Goal: Information Seeking & Learning: Check status

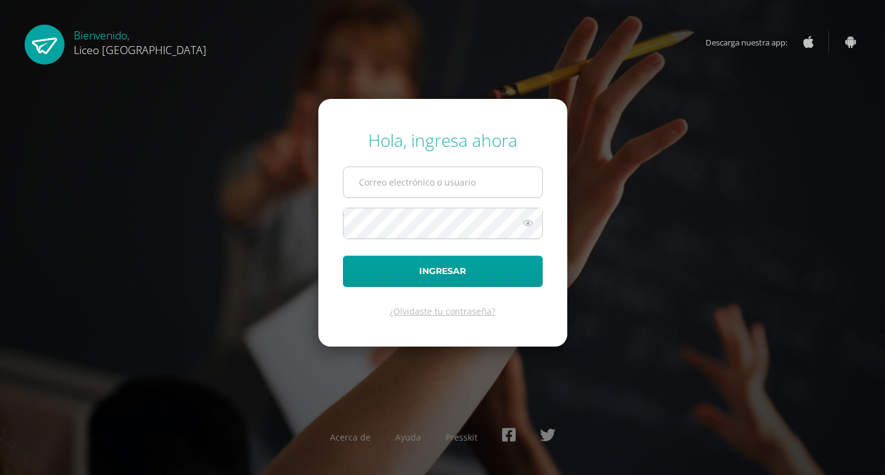
click at [406, 179] on input "text" at bounding box center [443, 182] width 199 height 30
type input "20190615@liceoguatemala.edu.gt"
click at [525, 222] on icon at bounding box center [528, 223] width 16 height 15
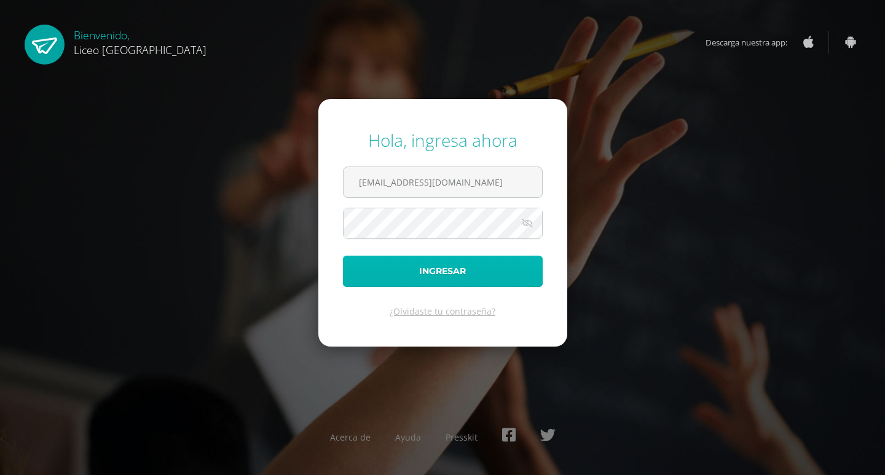
click at [470, 275] on button "Ingresar" at bounding box center [443, 271] width 200 height 31
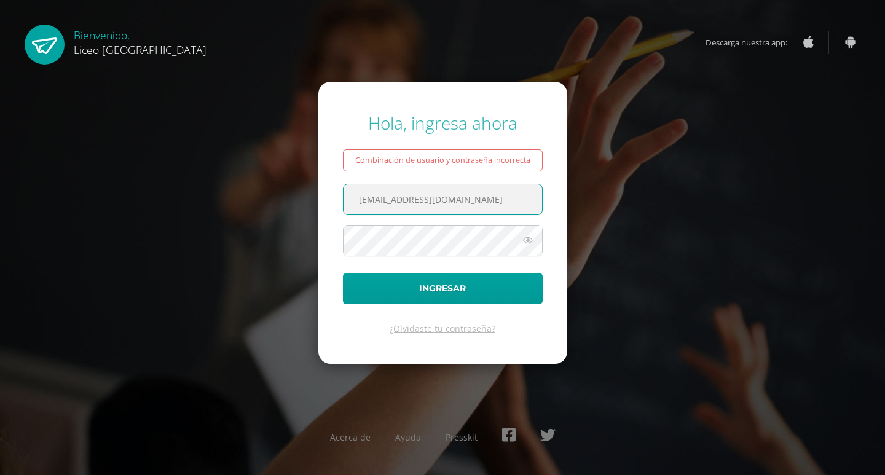
click at [398, 200] on input "[EMAIL_ADDRESS][DOMAIN_NAME]" at bounding box center [443, 199] width 199 height 30
drag, startPoint x: 398, startPoint y: 200, endPoint x: 315, endPoint y: 205, distance: 83.1
click at [315, 205] on div "Hola, ingresa ahora Combinación de usuario y contraseña incorrecta 20190615@lic…" at bounding box center [442, 237] width 793 height 272
drag, startPoint x: 396, startPoint y: 200, endPoint x: 336, endPoint y: 201, distance: 59.6
click at [336, 201] on form "Hola, ingresa ahora Combinación de usuario y contraseña incorrecta 20230011@lic…" at bounding box center [442, 223] width 249 height 282
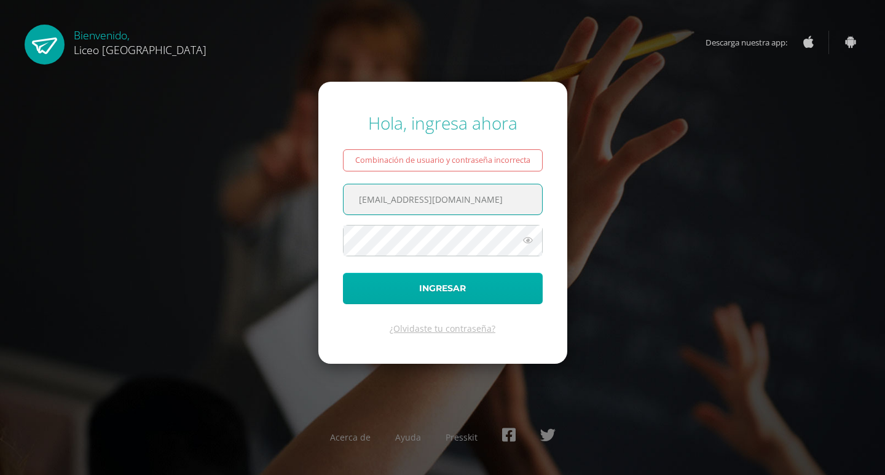
type input "20190615@liceoguatemala.edu.gt"
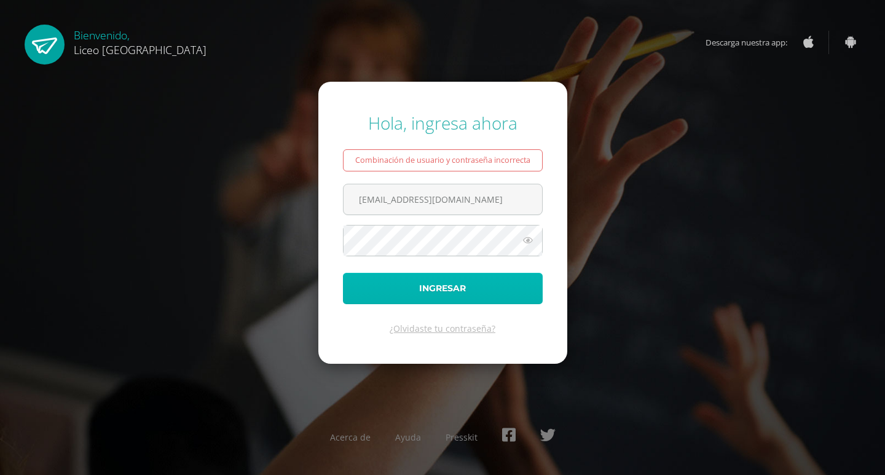
click at [454, 292] on button "Ingresar" at bounding box center [443, 288] width 200 height 31
click at [451, 290] on button "Ingresar" at bounding box center [443, 288] width 200 height 31
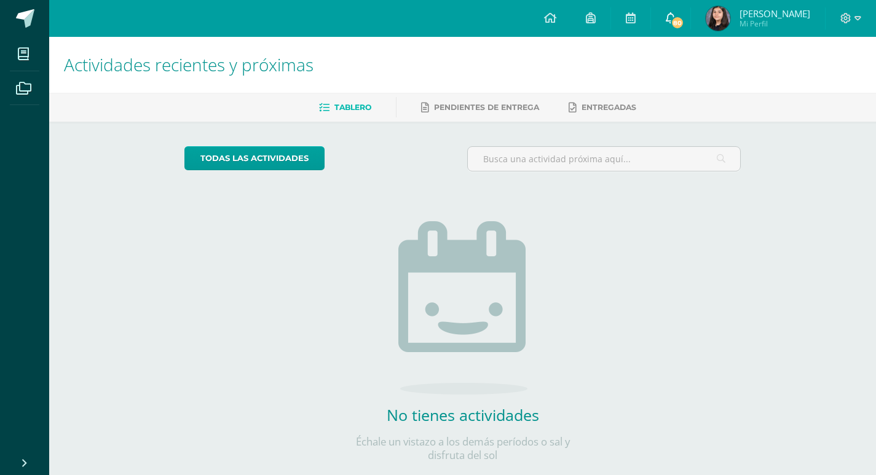
click at [676, 15] on icon at bounding box center [671, 17] width 10 height 11
click at [556, 19] on icon at bounding box center [550, 17] width 12 height 11
click at [504, 113] on link "Pendientes de entrega" at bounding box center [480, 108] width 118 height 20
click at [775, 17] on span "[PERSON_NAME]" at bounding box center [775, 13] width 71 height 12
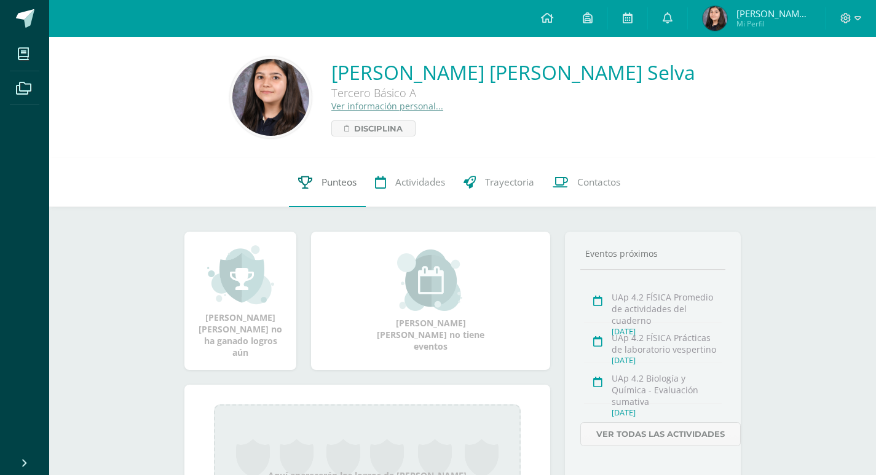
click at [334, 188] on span "Punteos" at bounding box center [339, 182] width 35 height 13
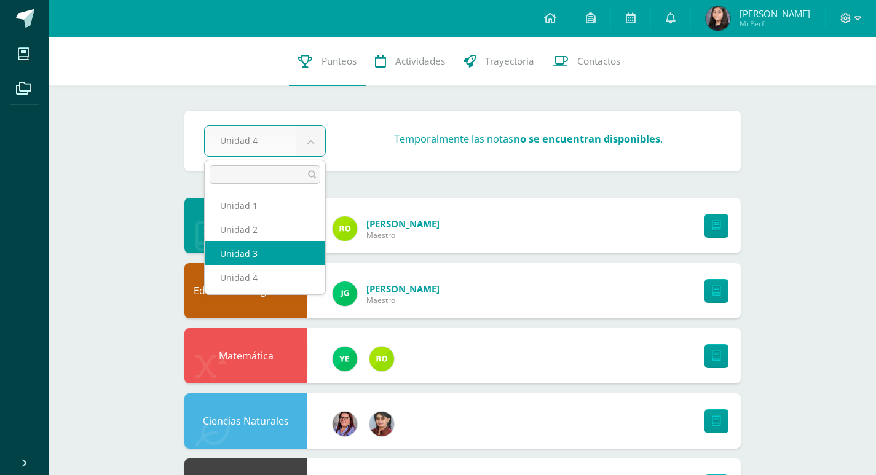
select select "Unidad 3"
